Goal: Task Accomplishment & Management: Use online tool/utility

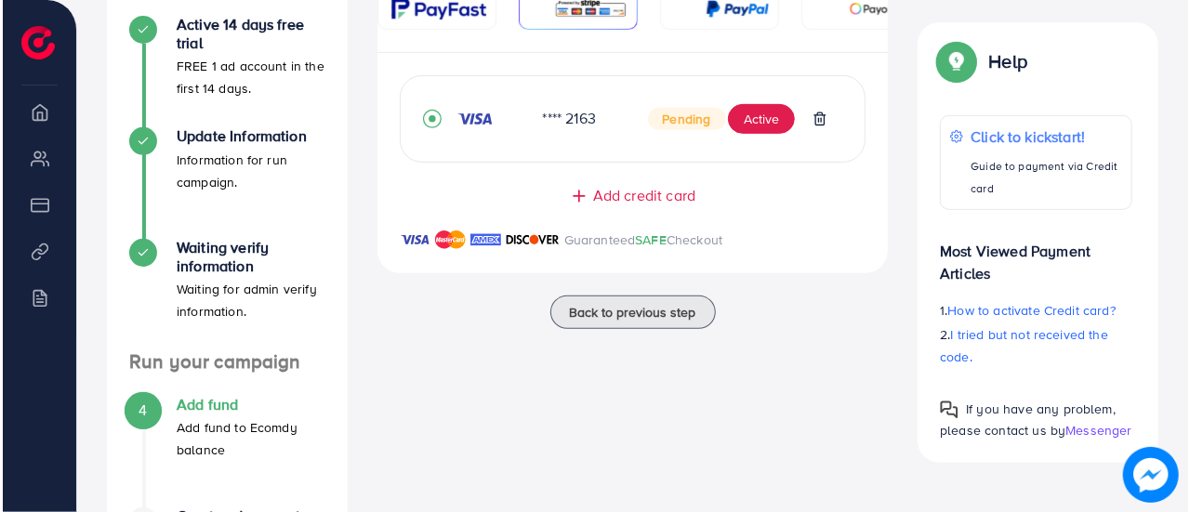
scroll to position [350, 0]
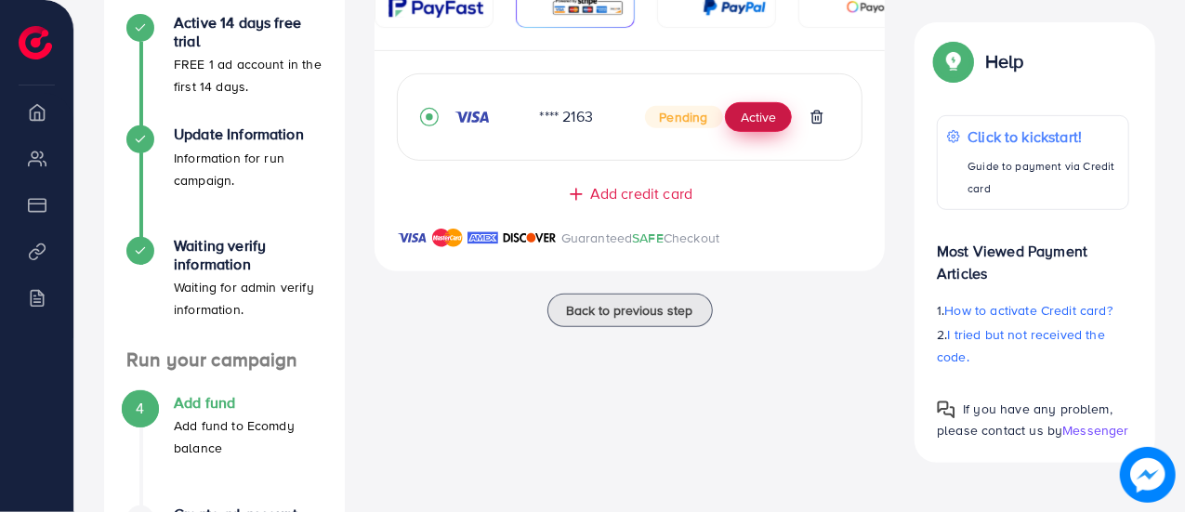
click at [757, 121] on button "Active" at bounding box center [758, 117] width 67 height 30
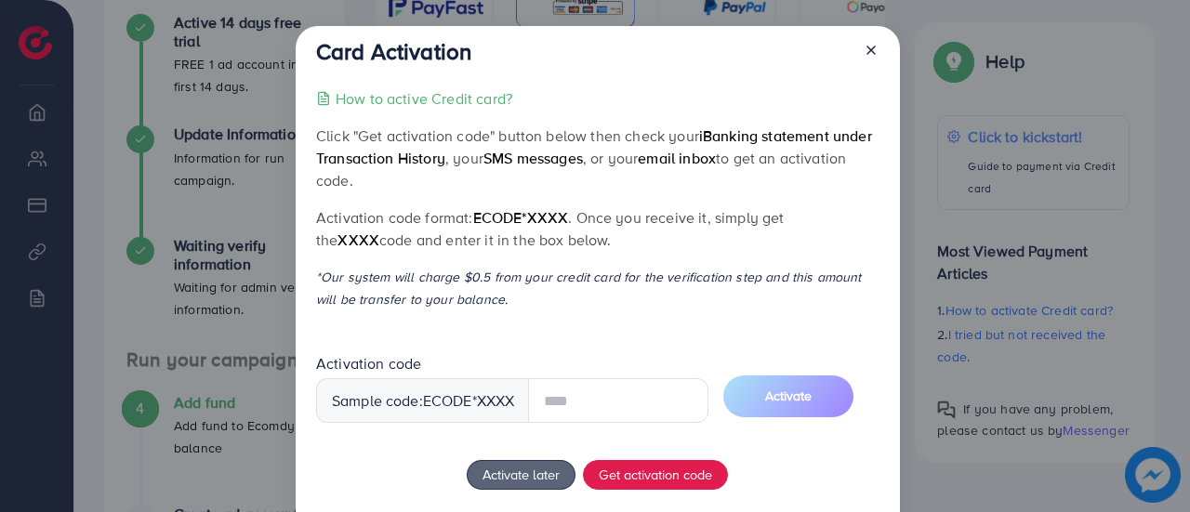
scroll to position [111, 0]
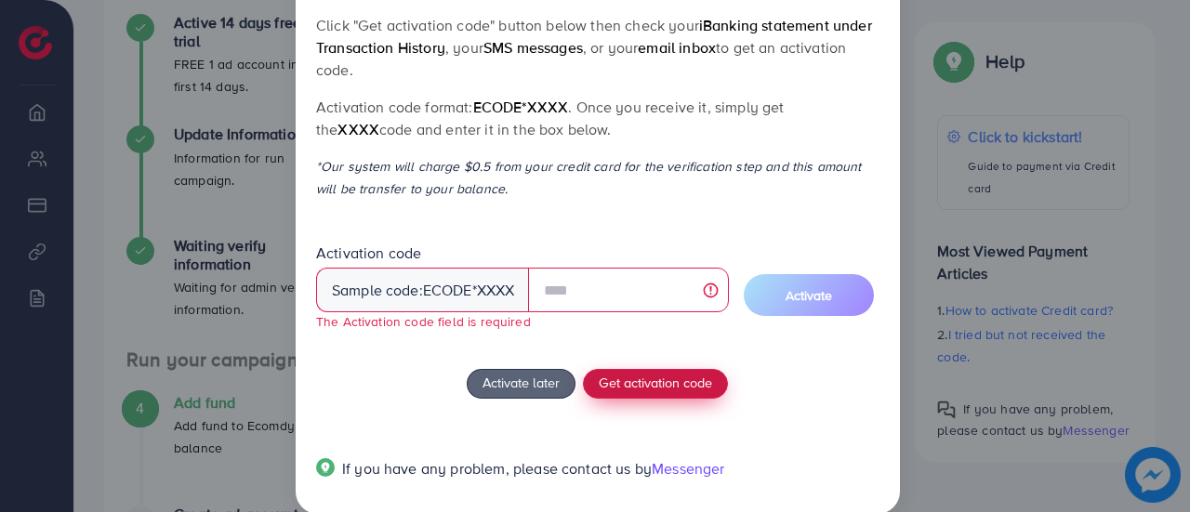
click at [681, 356] on div "How to active Credit card? Click "Get activation code" button below then check …" at bounding box center [597, 239] width 563 height 525
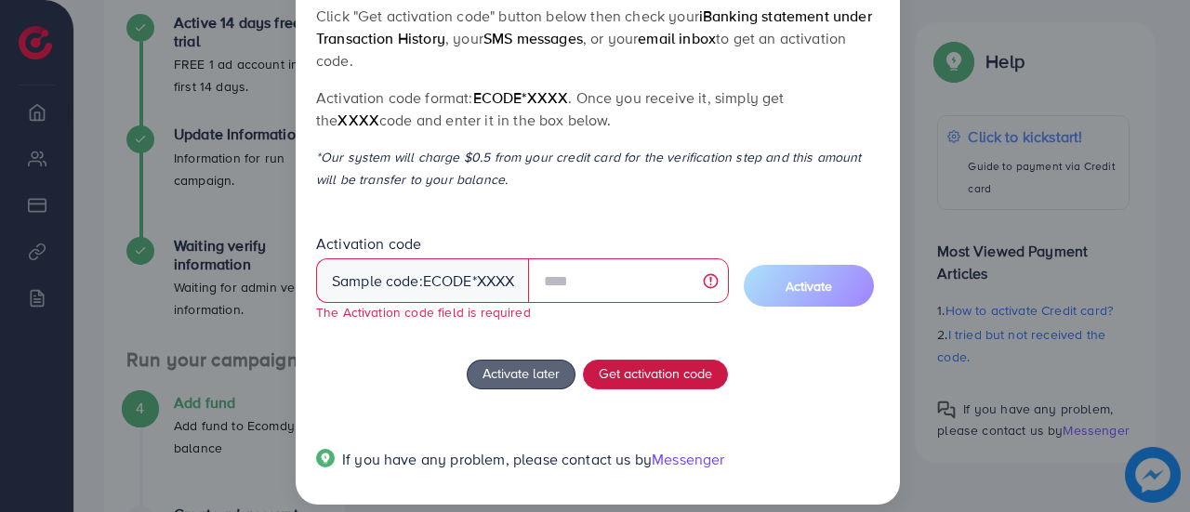
scroll to position [124, 0]
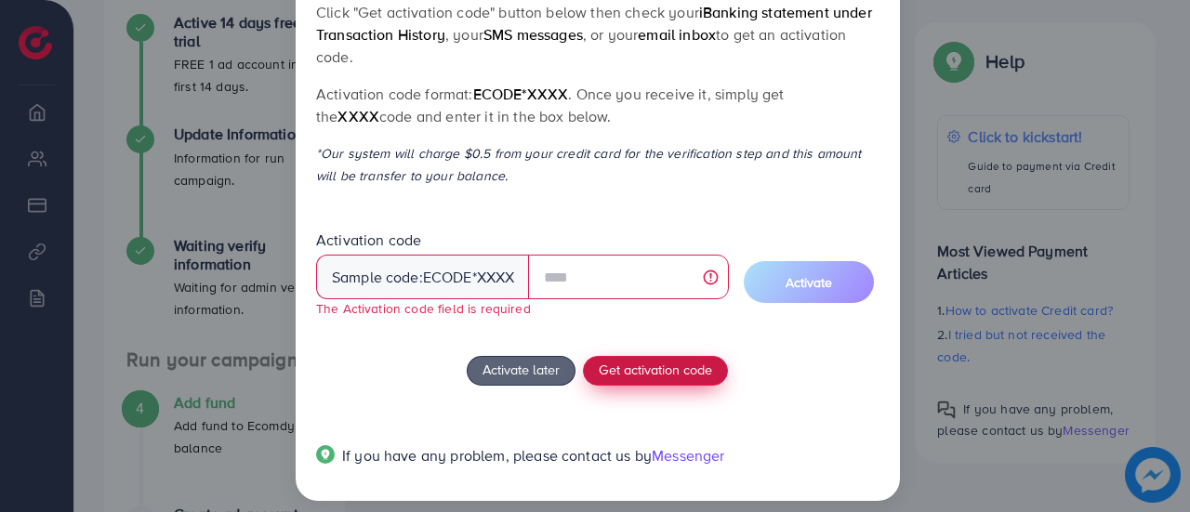
click at [629, 364] on span "Get activation code" at bounding box center [655, 370] width 113 height 20
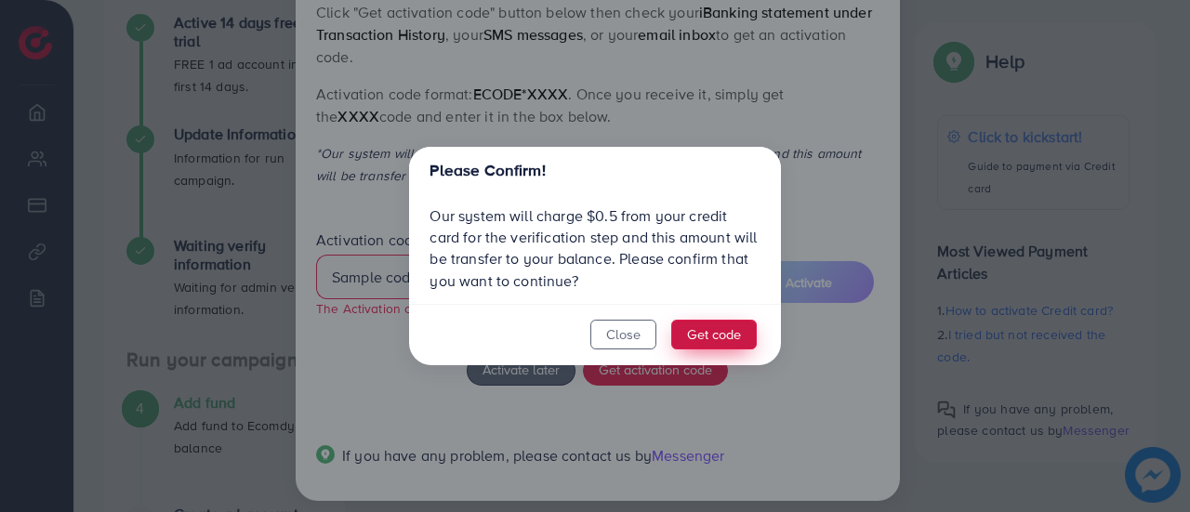
click at [702, 328] on button "Get code" at bounding box center [714, 335] width 86 height 30
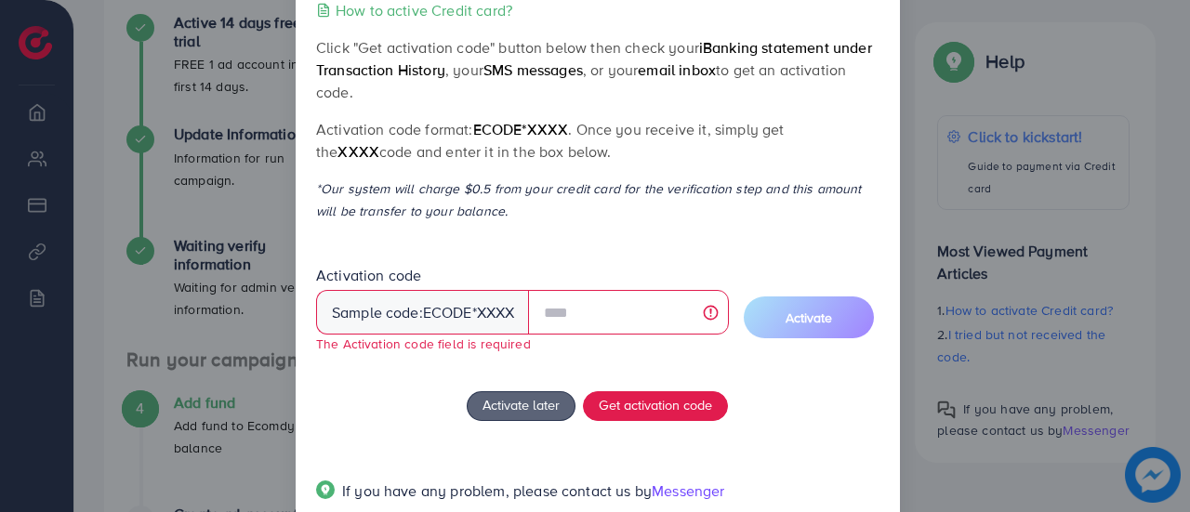
scroll to position [138, 0]
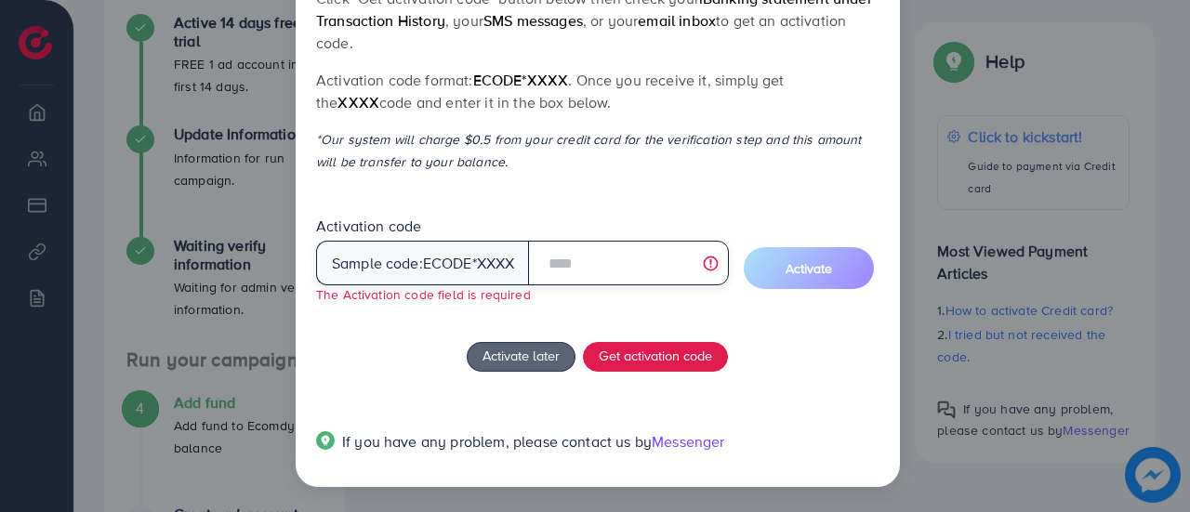
click at [612, 266] on input "text" at bounding box center [628, 263] width 200 height 45
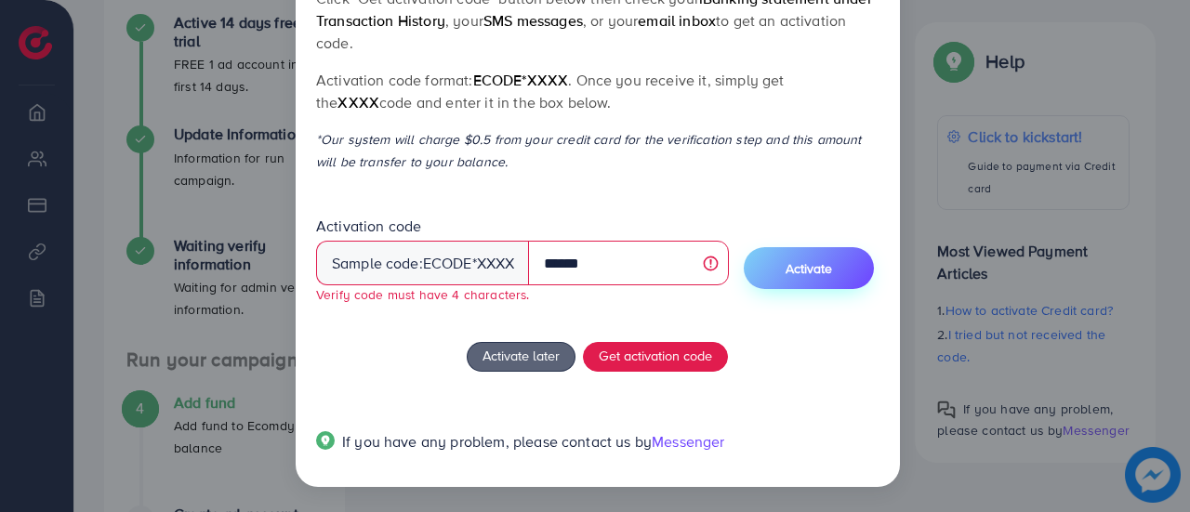
click at [848, 259] on button "Activate" at bounding box center [809, 268] width 130 height 42
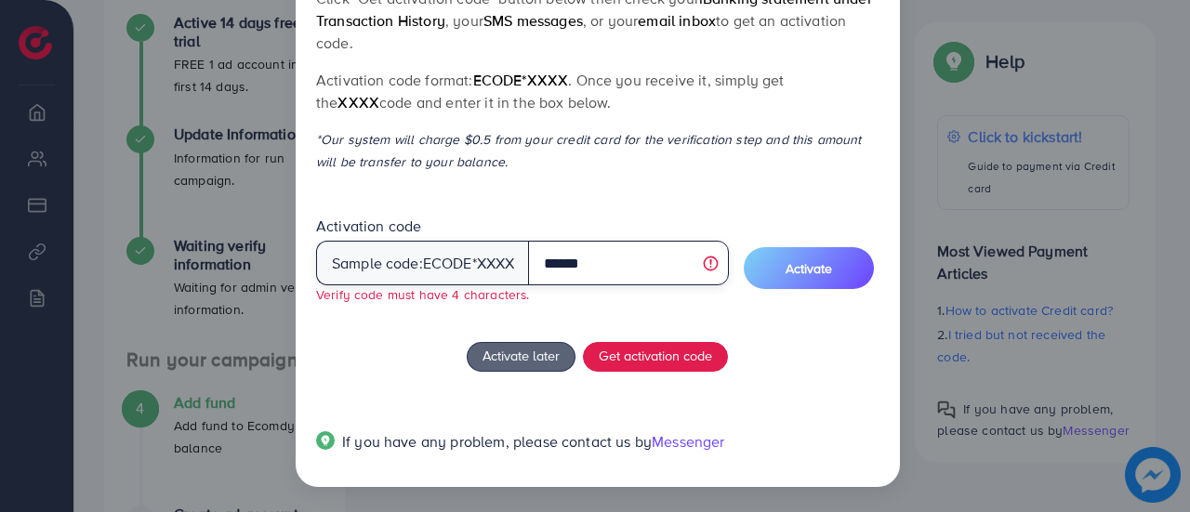
click at [598, 269] on input "******" at bounding box center [628, 263] width 200 height 45
type input "*"
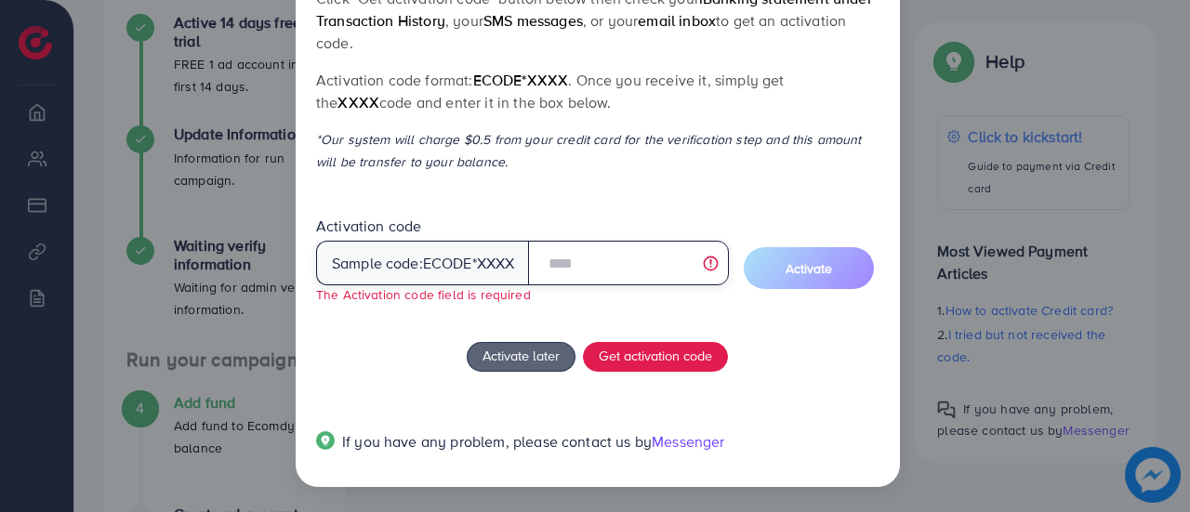
scroll to position [74, 0]
